Goal: Task Accomplishment & Management: Complete application form

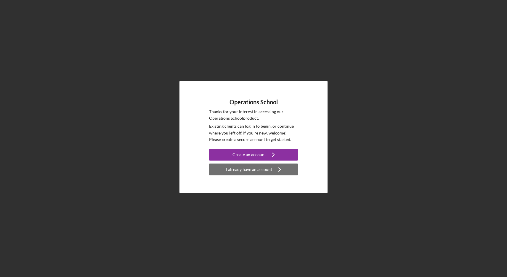
click at [256, 171] on div "I already have an account" at bounding box center [249, 169] width 46 height 12
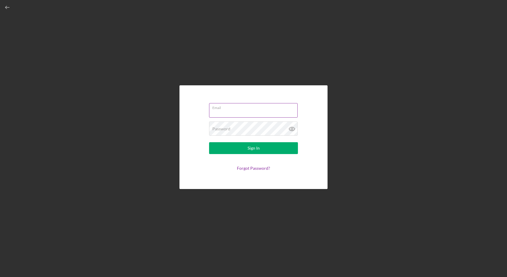
click at [226, 107] on div "Email" at bounding box center [253, 110] width 89 height 15
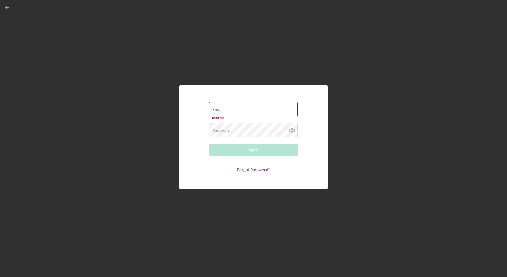
click at [229, 101] on form "Email Required Password Required Sign In Forgot Password?" at bounding box center [253, 137] width 118 height 74
click at [215, 109] on label "Email" at bounding box center [217, 109] width 10 height 5
click at [215, 109] on input "Email" at bounding box center [253, 109] width 89 height 14
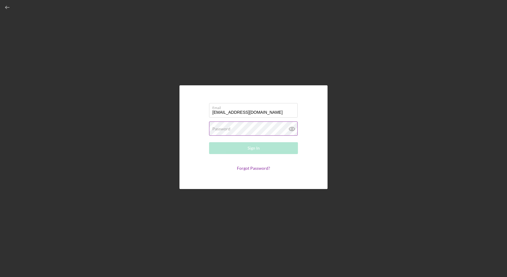
click at [221, 128] on label "Password" at bounding box center [221, 128] width 18 height 5
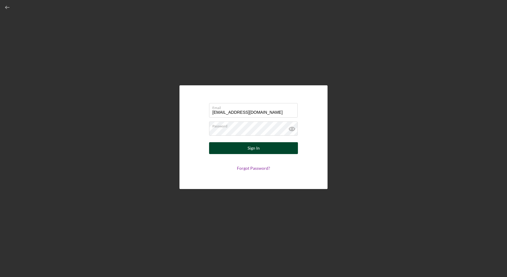
click at [248, 148] on div "Sign In" at bounding box center [253, 148] width 12 height 12
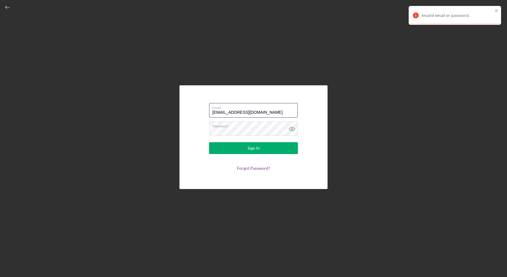
drag, startPoint x: 260, startPoint y: 111, endPoint x: 191, endPoint y: 109, distance: 69.0
click at [191, 109] on div "Email [EMAIL_ADDRESS][DOMAIN_NAME] Password Sign In Forgot Password?" at bounding box center [253, 137] width 148 height 104
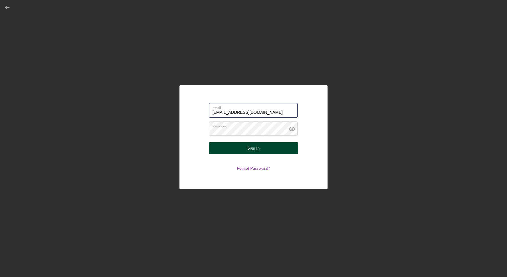
type input "[EMAIL_ADDRESS][DOMAIN_NAME]"
click at [261, 148] on button "Sign In" at bounding box center [253, 148] width 89 height 12
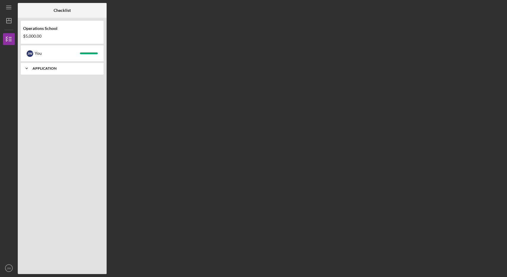
click at [56, 68] on div "Application" at bounding box center [65, 69] width 64 height 4
